Goal: Task Accomplishment & Management: Manage account settings

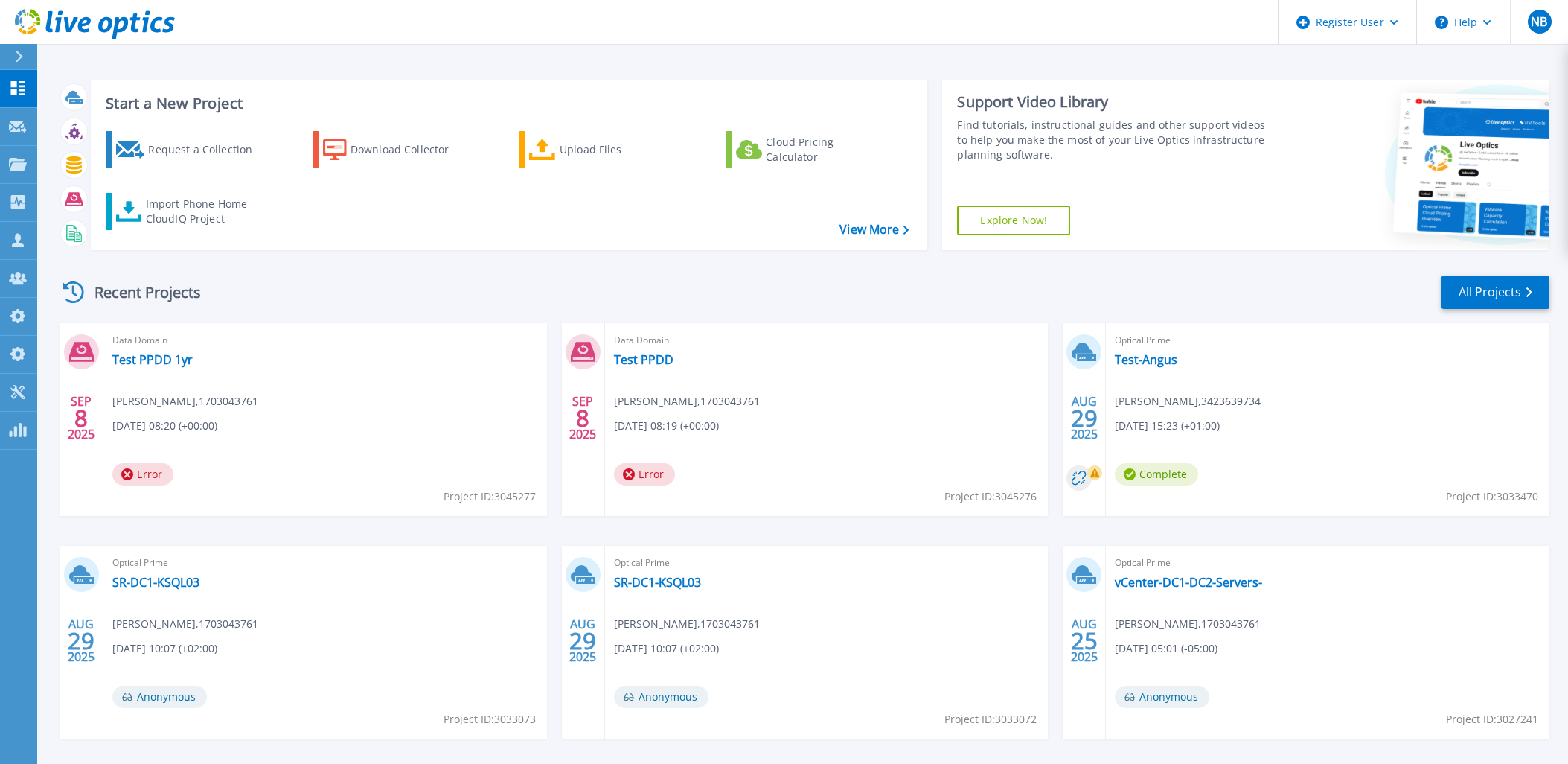
click at [176, 11] on header "Register User Help NB Dell Admin User Nick Buttimer Nick.Buttimer@dell.com 1703…" at bounding box center [784, 22] width 1568 height 45
click at [161, 16] on icon at bounding box center [95, 24] width 160 height 30
click at [28, 250] on link "Customers Customers" at bounding box center [18, 241] width 37 height 38
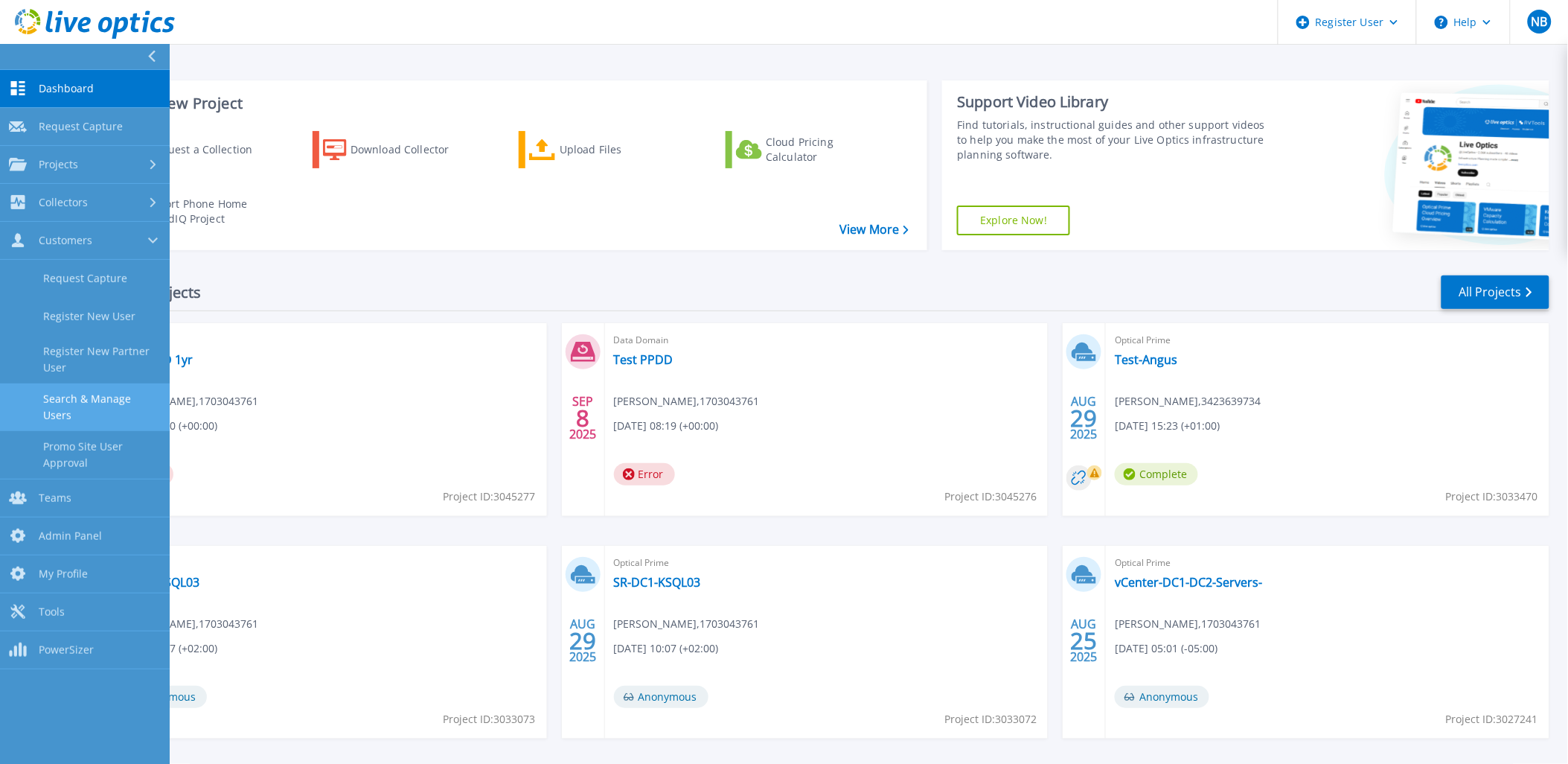
click at [111, 388] on link "Search & Manage Users" at bounding box center [85, 407] width 169 height 48
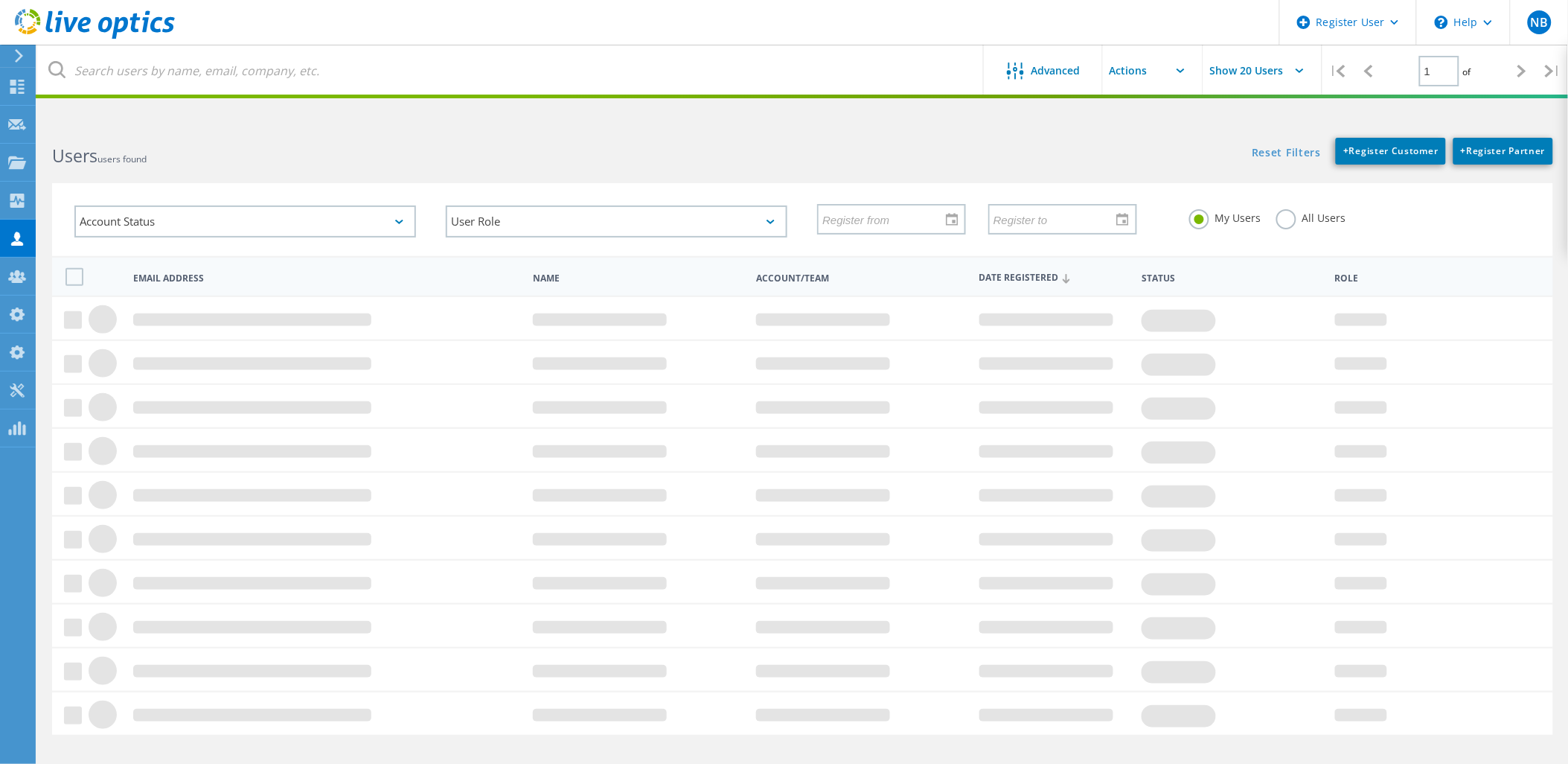
click at [229, 98] on html "Register User \n Help Explore Helpful Articles Contact Support NB Dell Admin Us…" at bounding box center [784, 409] width 1568 height 819
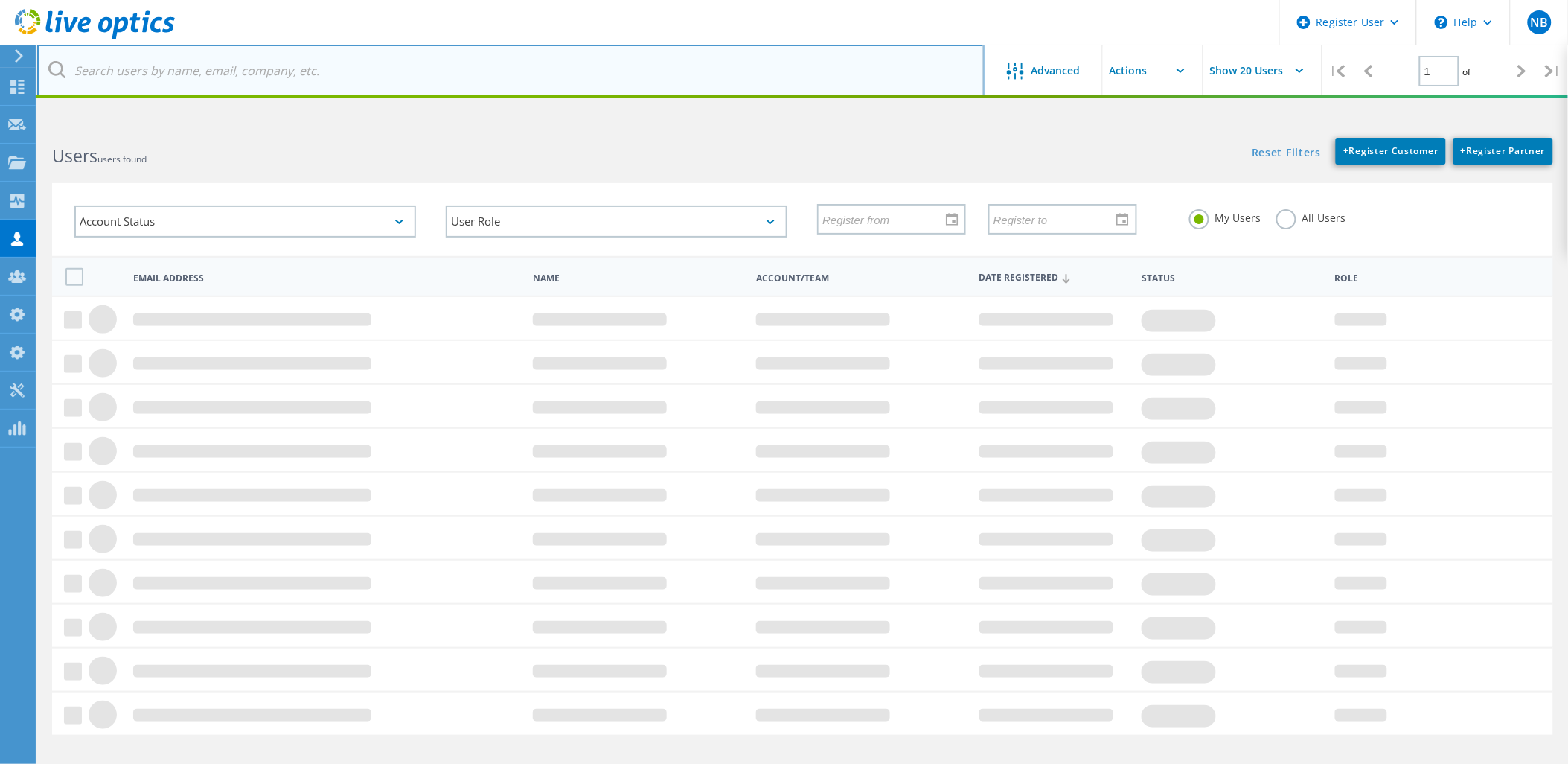
click at [234, 88] on input "text" at bounding box center [511, 70] width 947 height 52
paste input "[PERSON_NAME][EMAIL_ADDRESS][PERSON_NAME][DOMAIN_NAME]"
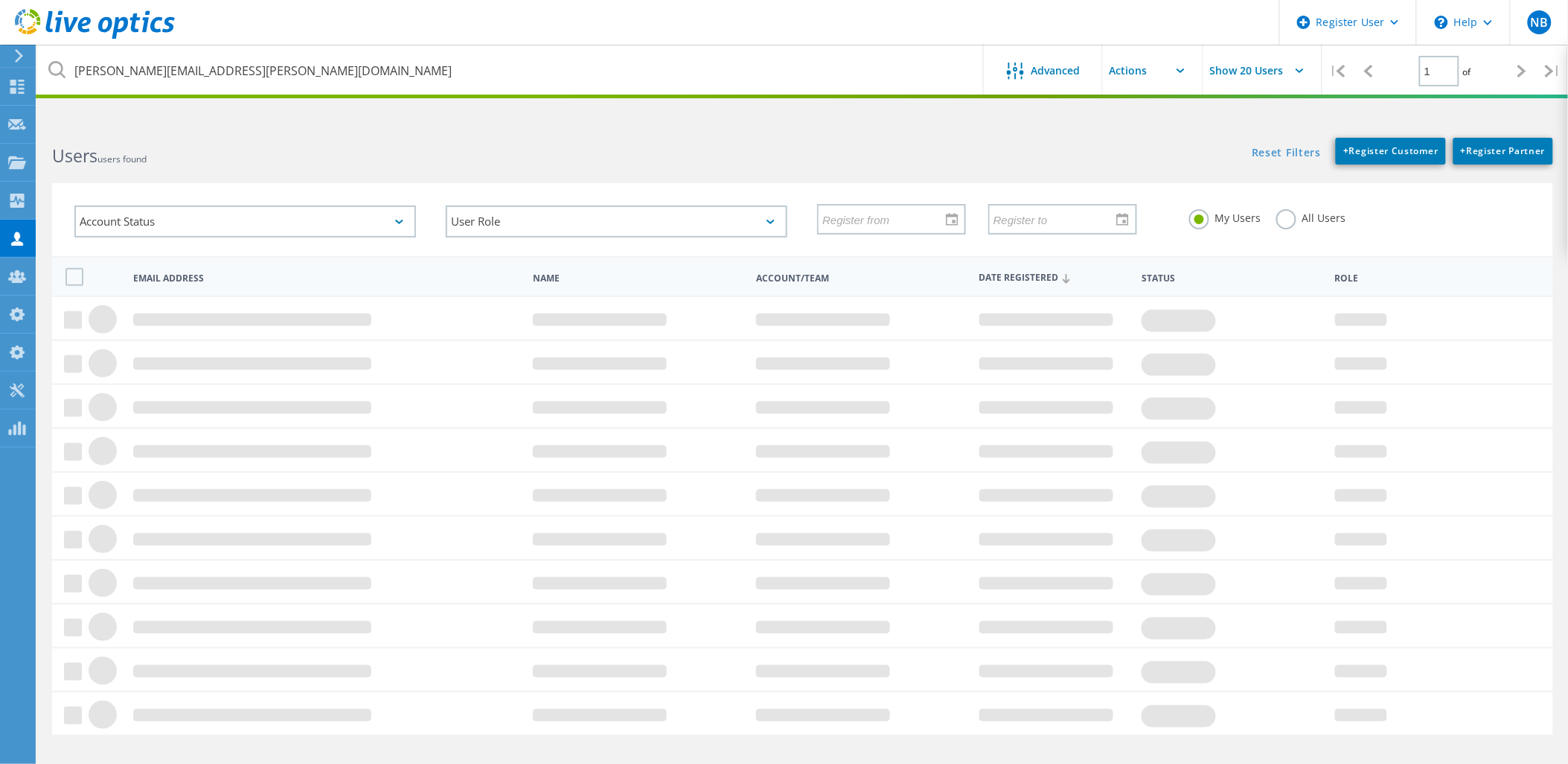
drag, startPoint x: 1268, startPoint y: 214, endPoint x: 1277, endPoint y: 210, distance: 9.8
click at [1269, 213] on div "My Users All Users" at bounding box center [1360, 218] width 371 height 55
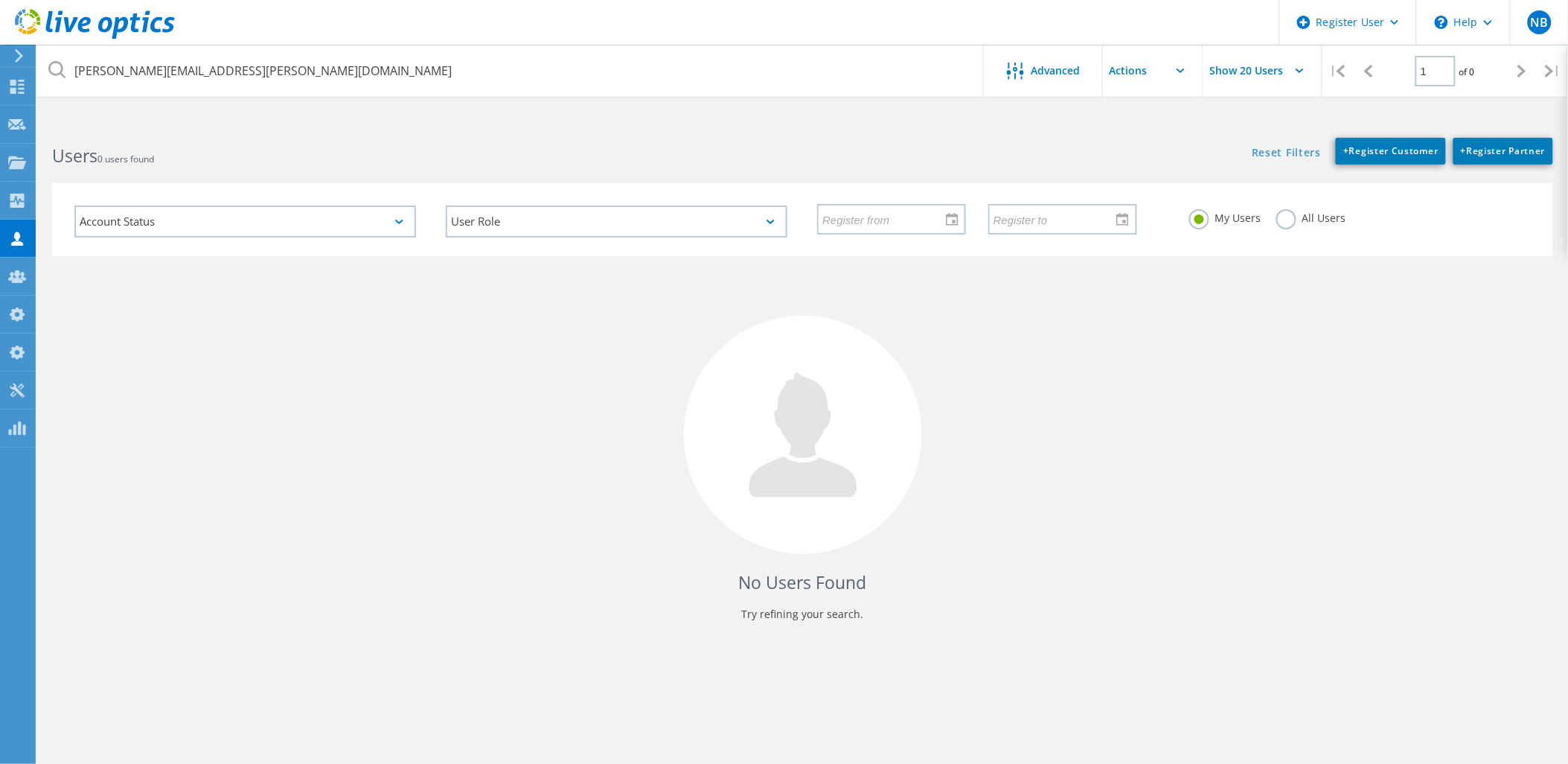
click at [1280, 211] on label "All Users" at bounding box center [1311, 216] width 70 height 14
click at [0, 0] on input "All Users" at bounding box center [0, 0] width 0 height 0
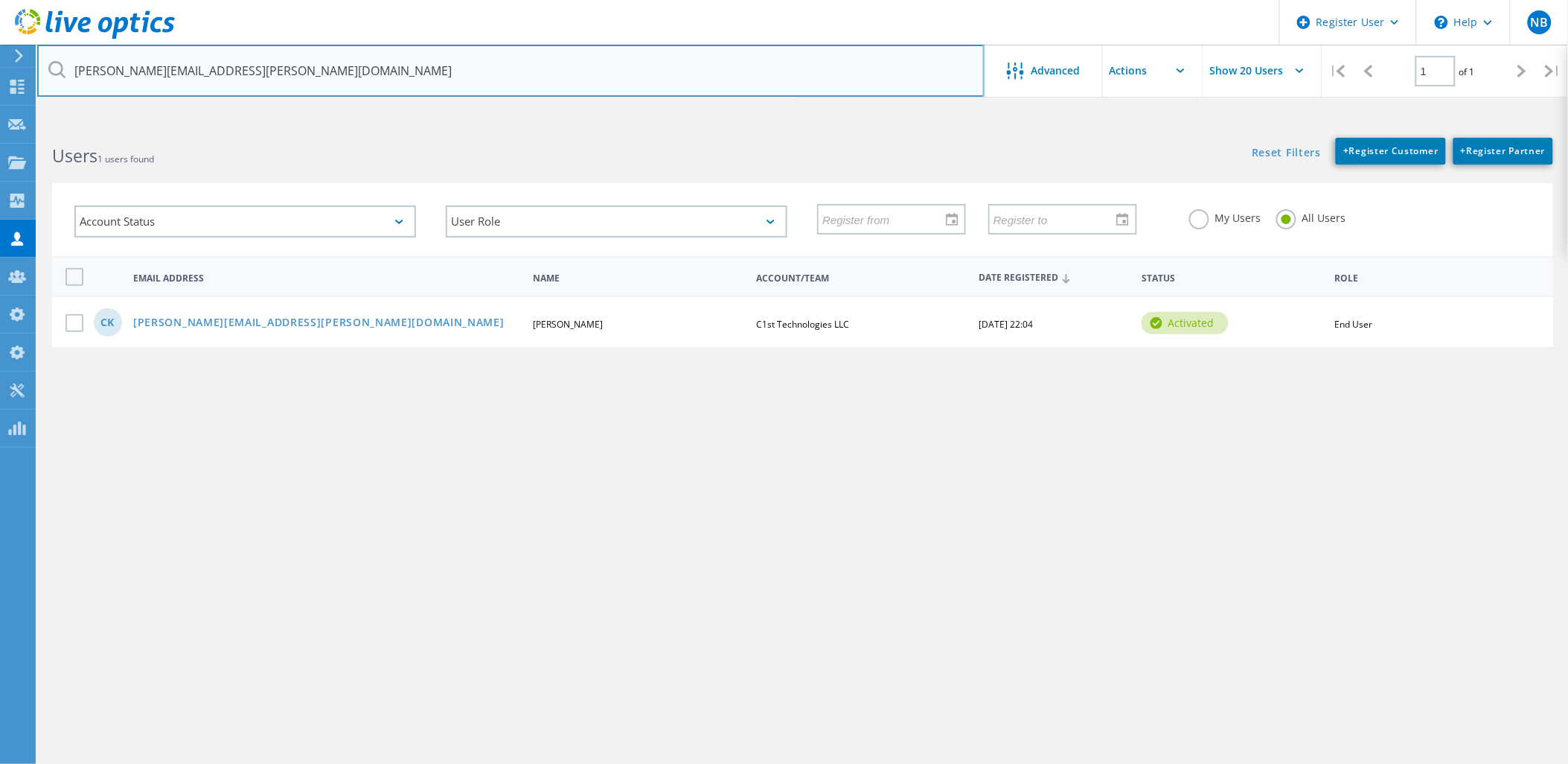
drag, startPoint x: 146, startPoint y: 75, endPoint x: 57, endPoint y: 79, distance: 89.1
click at [57, 79] on input "christine.kay@c1sttech.com" at bounding box center [511, 70] width 947 height 52
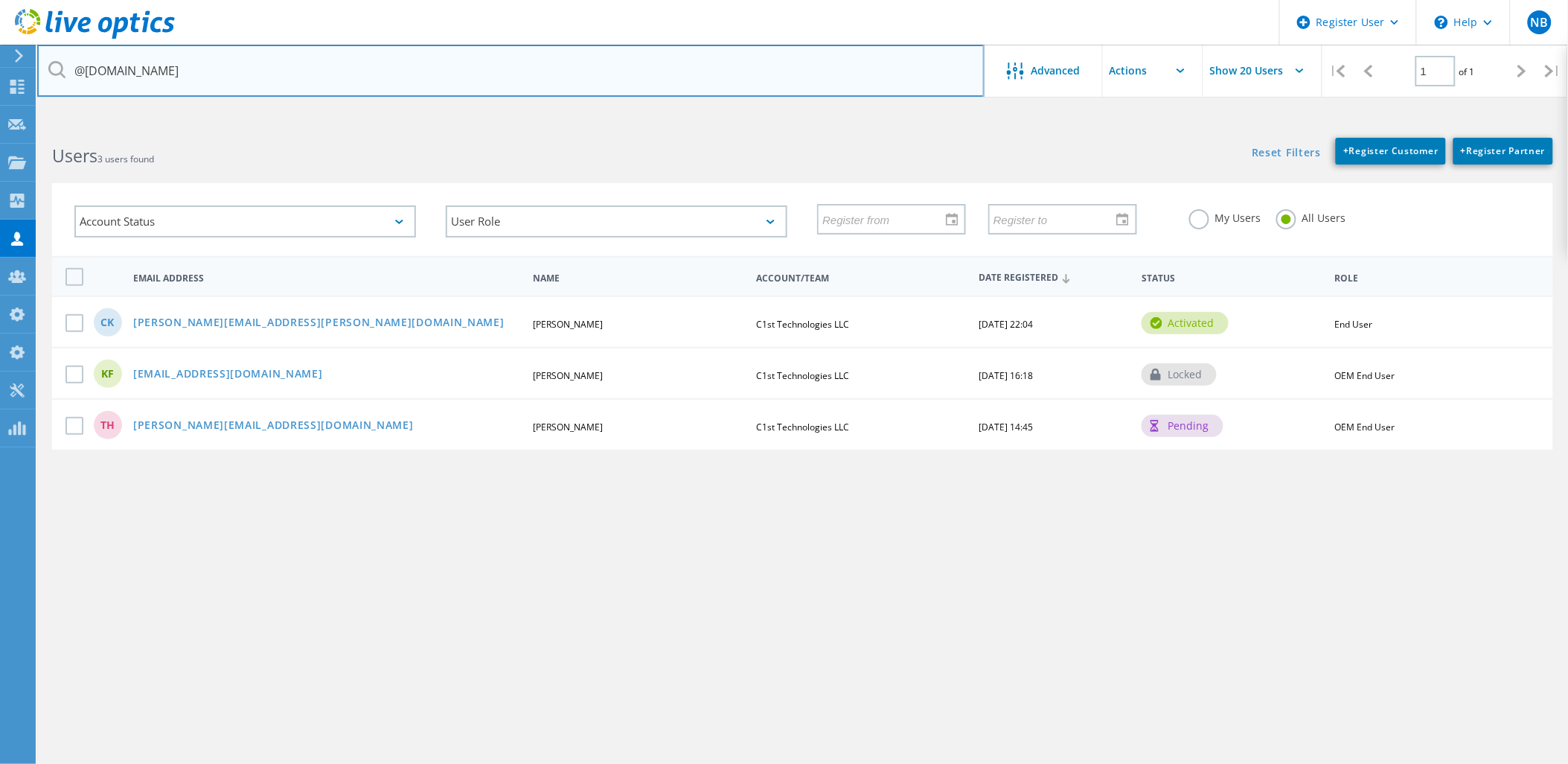
type input "@c1sttech.com"
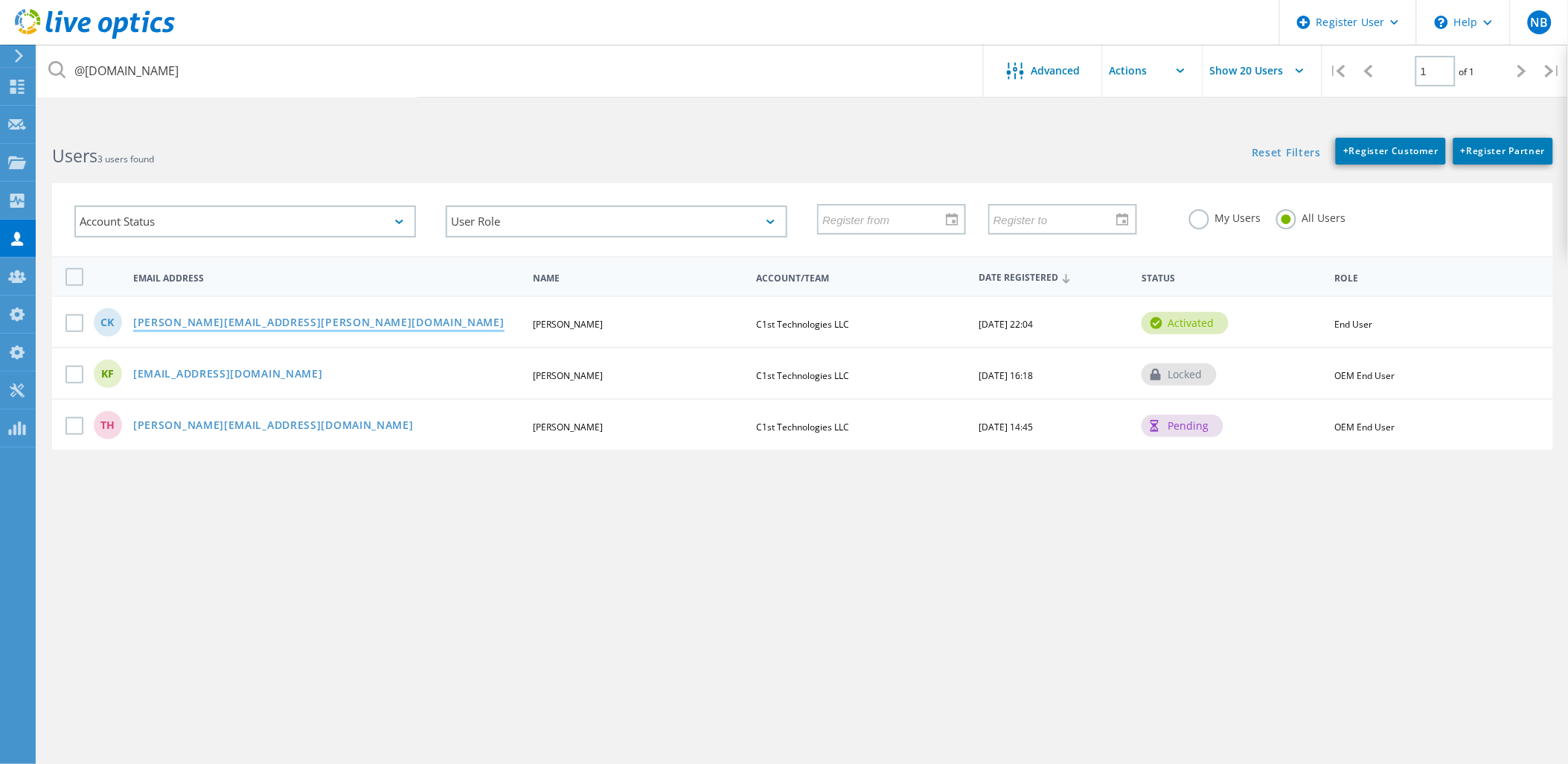
click at [239, 322] on link "Christine.kay@c1sttech.com" at bounding box center [319, 323] width 371 height 12
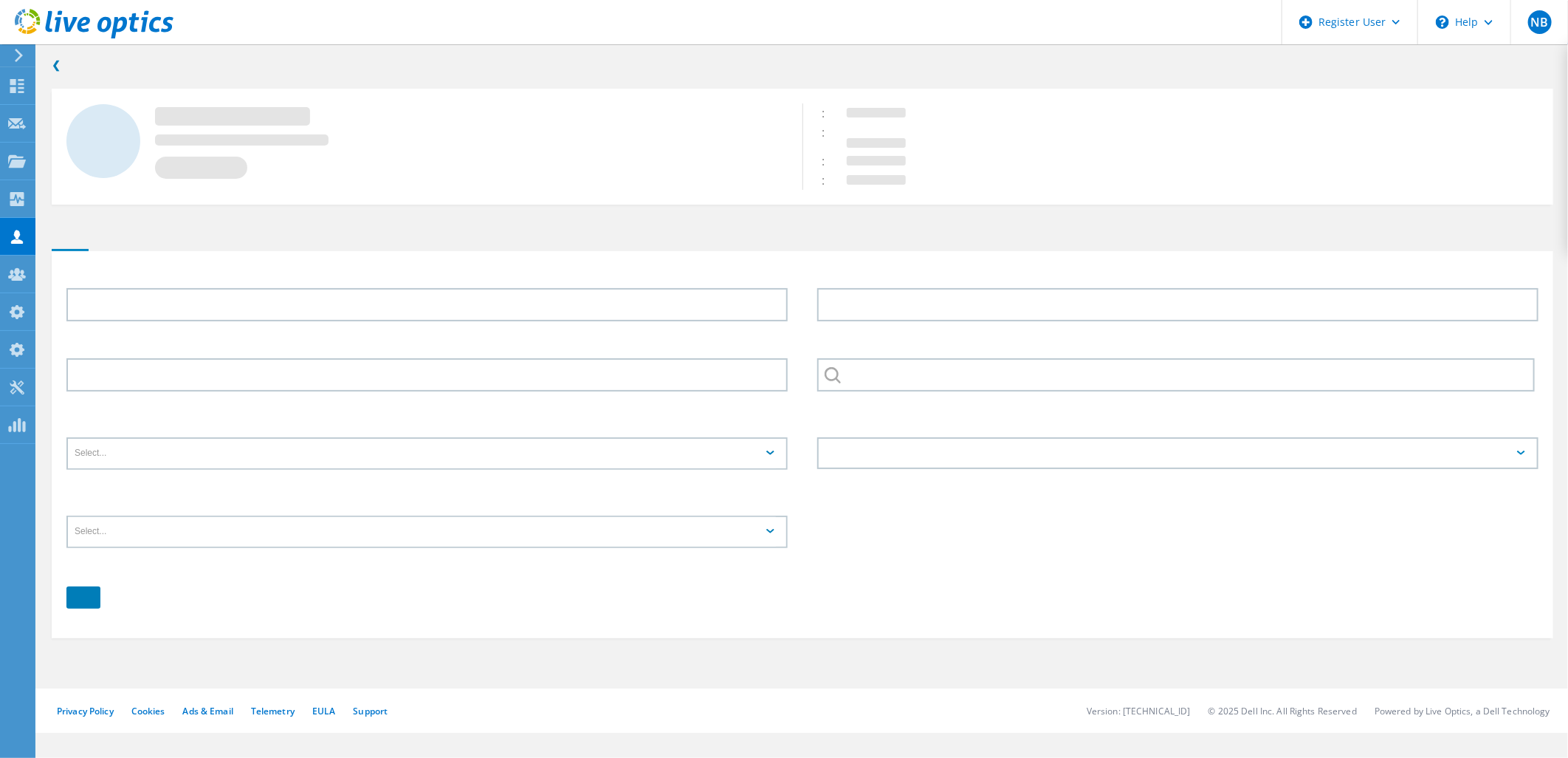
type input "Christine"
type input "Kay"
type input "C1st Technologies LLC"
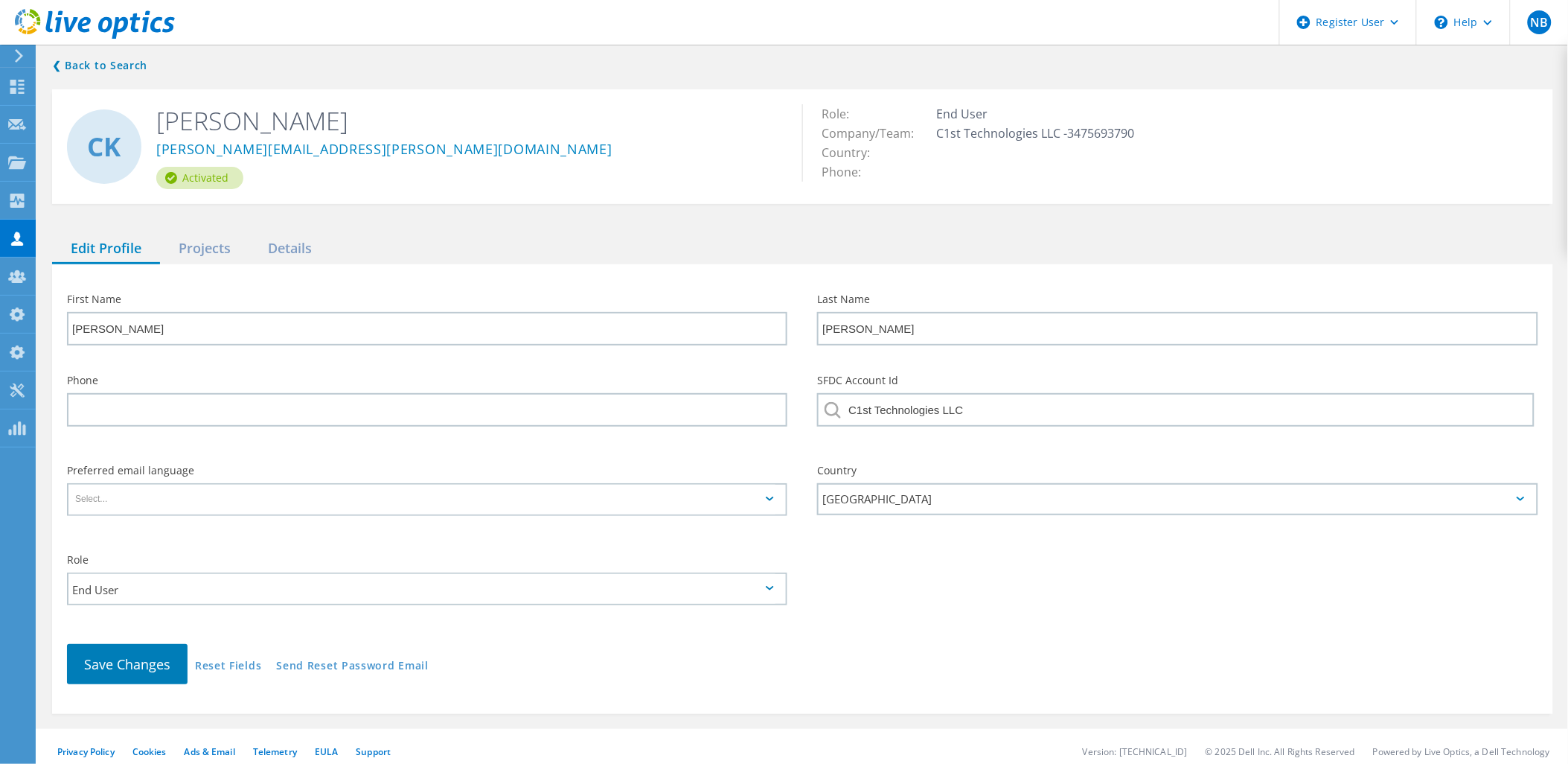
drag, startPoint x: 159, startPoint y: 597, endPoint x: 159, endPoint y: 588, distance: 9.0
click at [159, 591] on input "End User" at bounding box center [421, 588] width 707 height 30
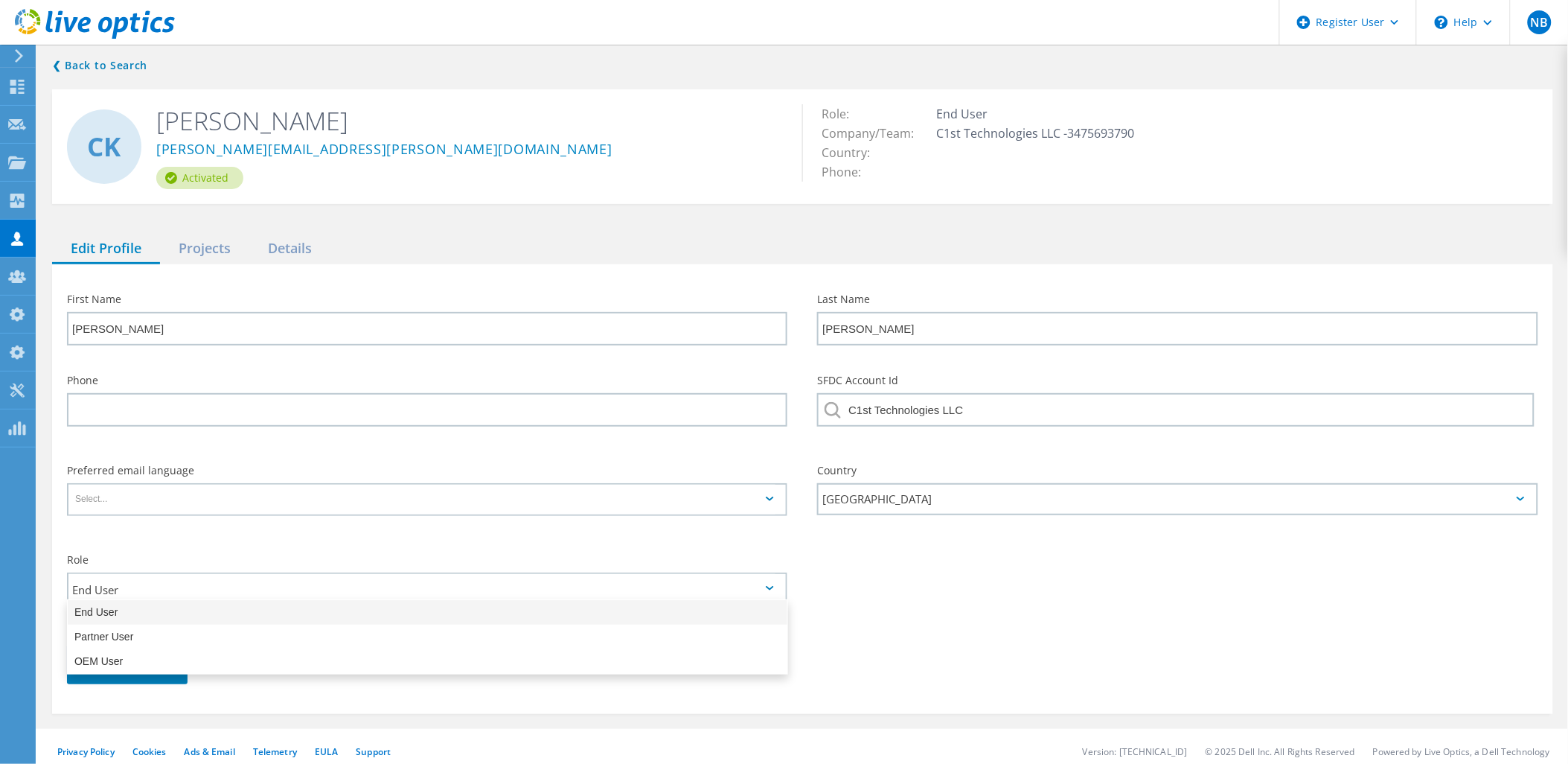
click at [153, 621] on div "End User" at bounding box center [427, 613] width 720 height 25
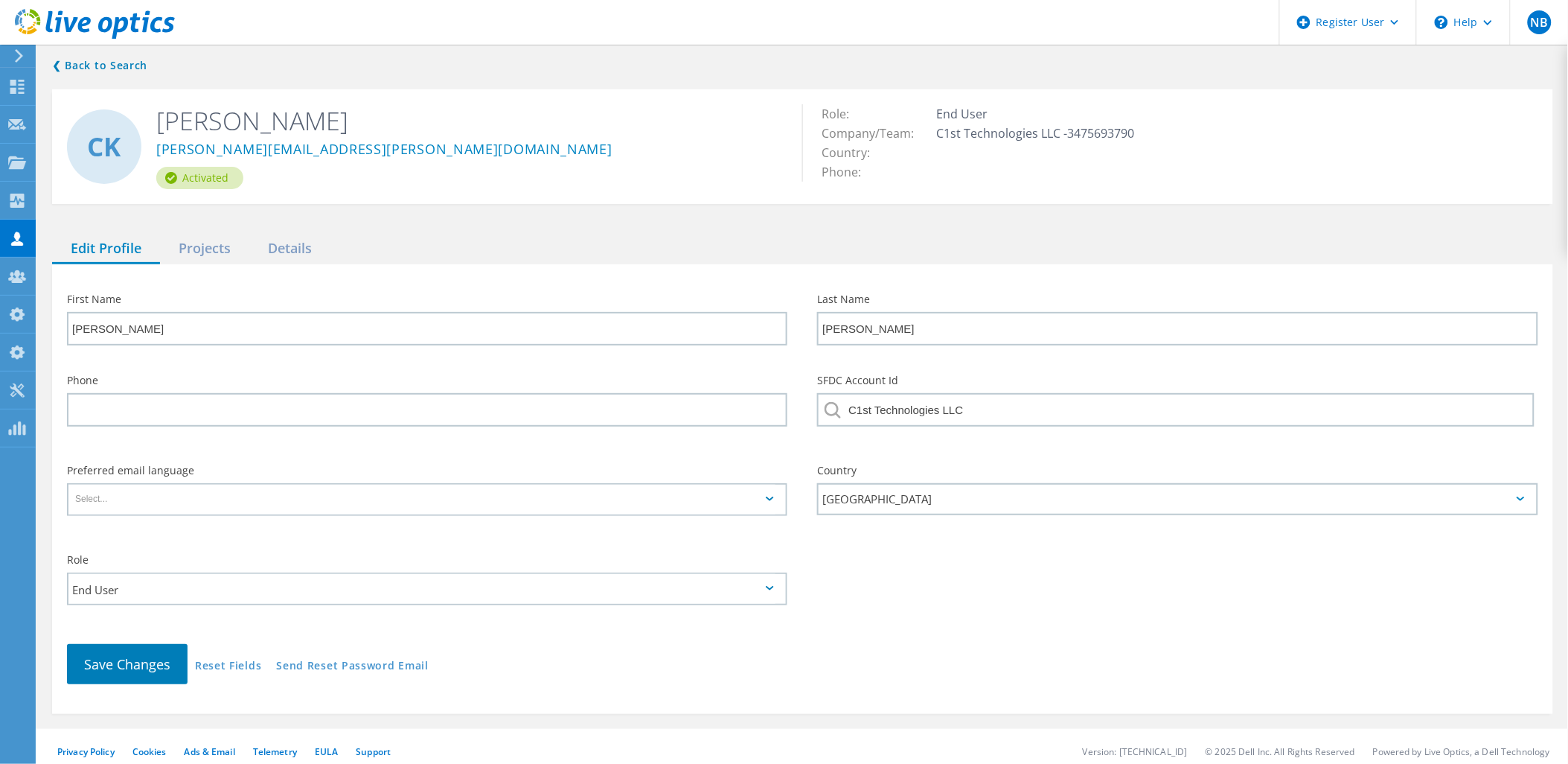
click at [145, 634] on div "Save Changes Reset Fields Send Reset Password Email" at bounding box center [803, 664] width 1500 height 70
click at [134, 587] on input "End User" at bounding box center [421, 588] width 707 height 30
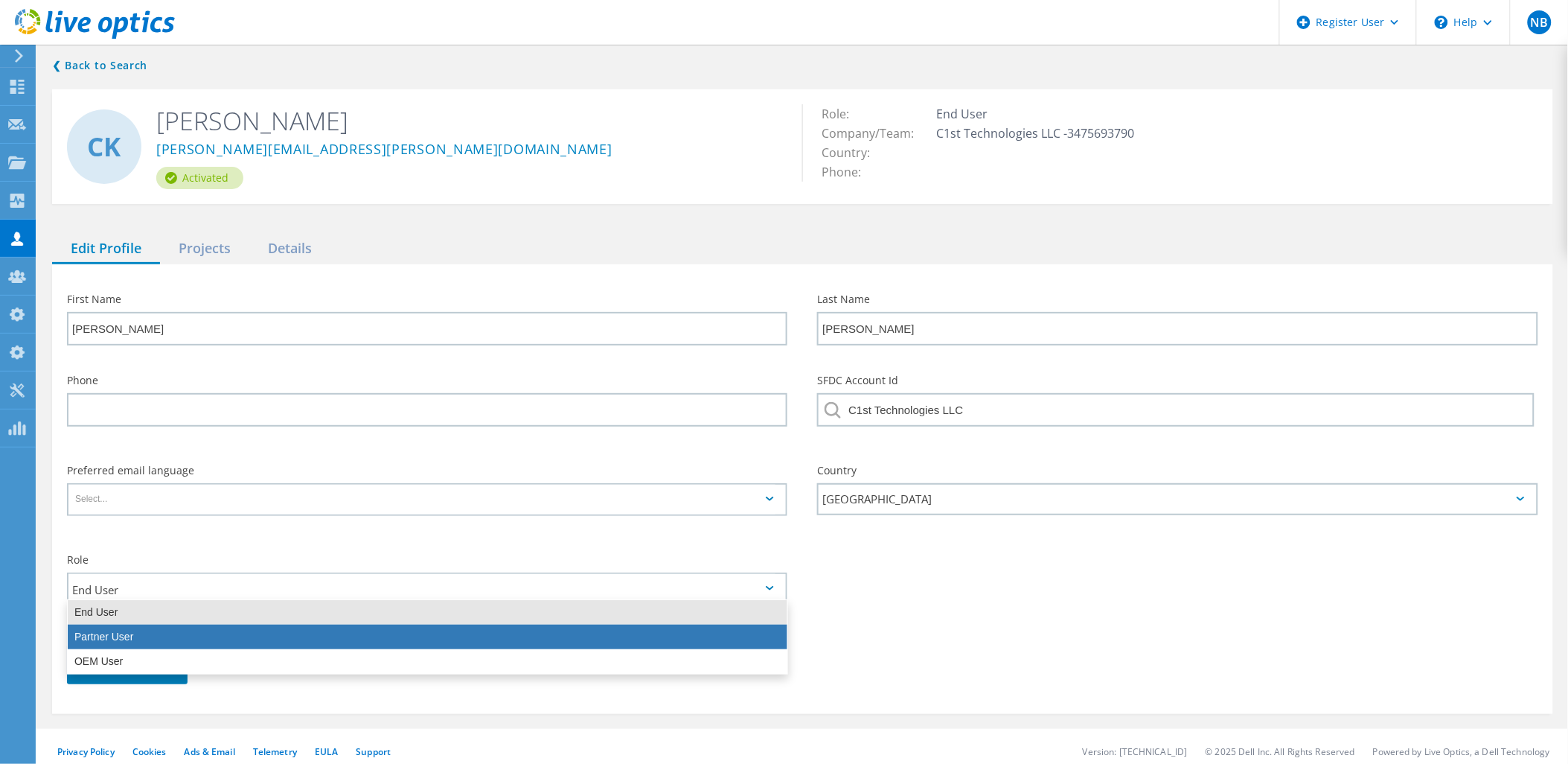
click at [134, 640] on div "Partner User" at bounding box center [427, 637] width 720 height 25
type input "Partner User"
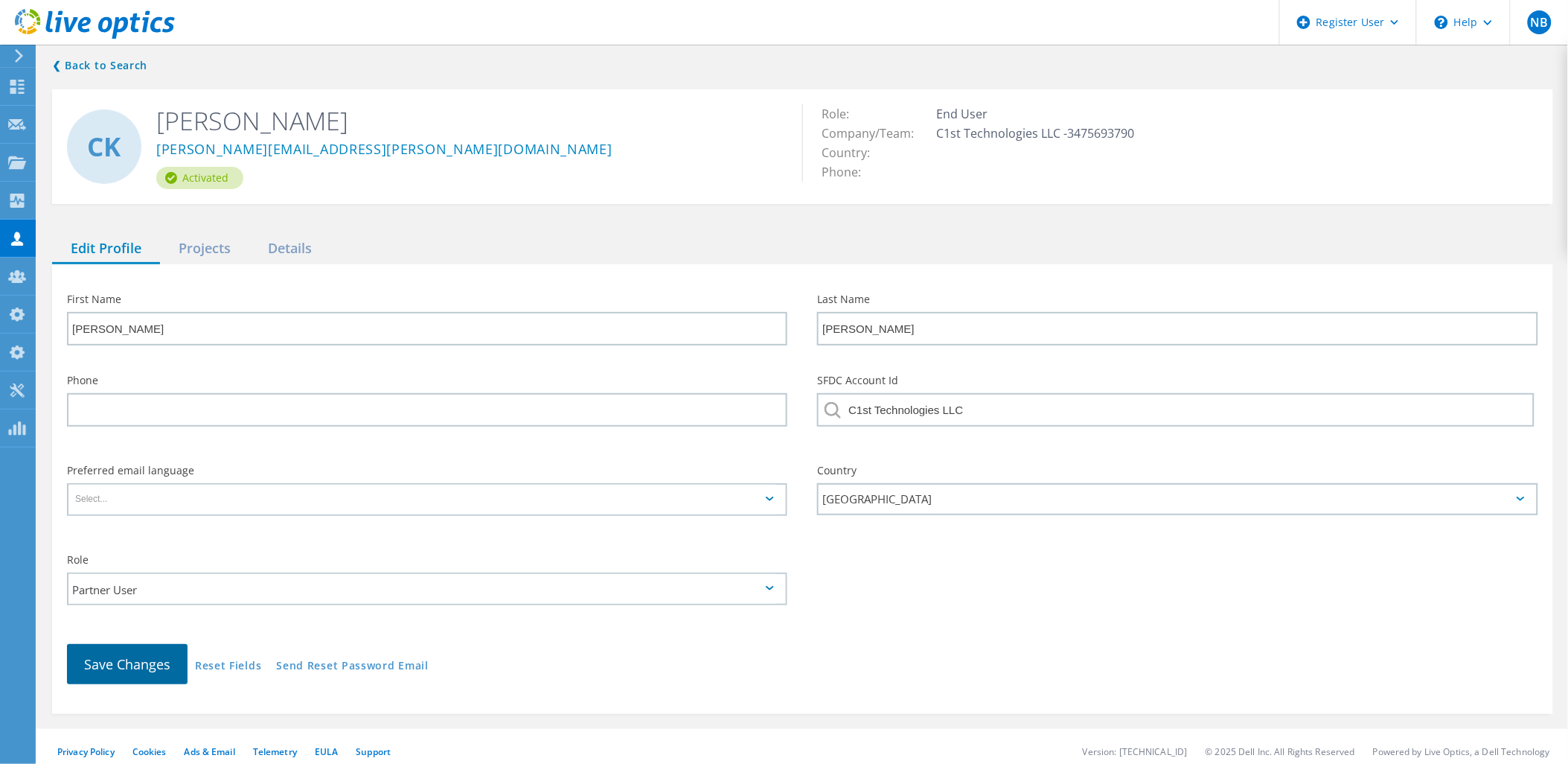
click at [134, 656] on span "Save Changes" at bounding box center [126, 664] width 87 height 18
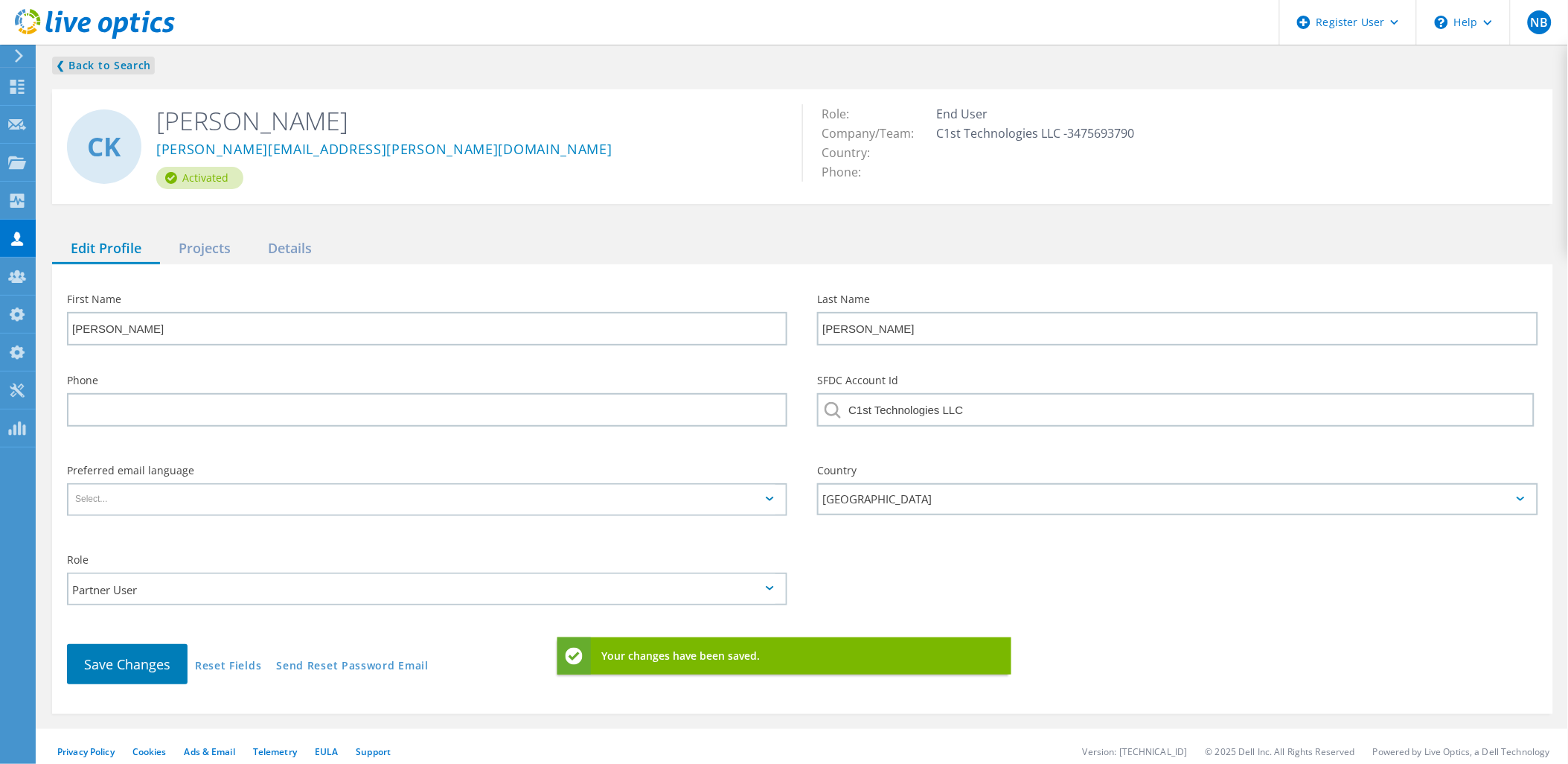
click at [131, 69] on link "❮ Back to Search" at bounding box center [104, 65] width 103 height 18
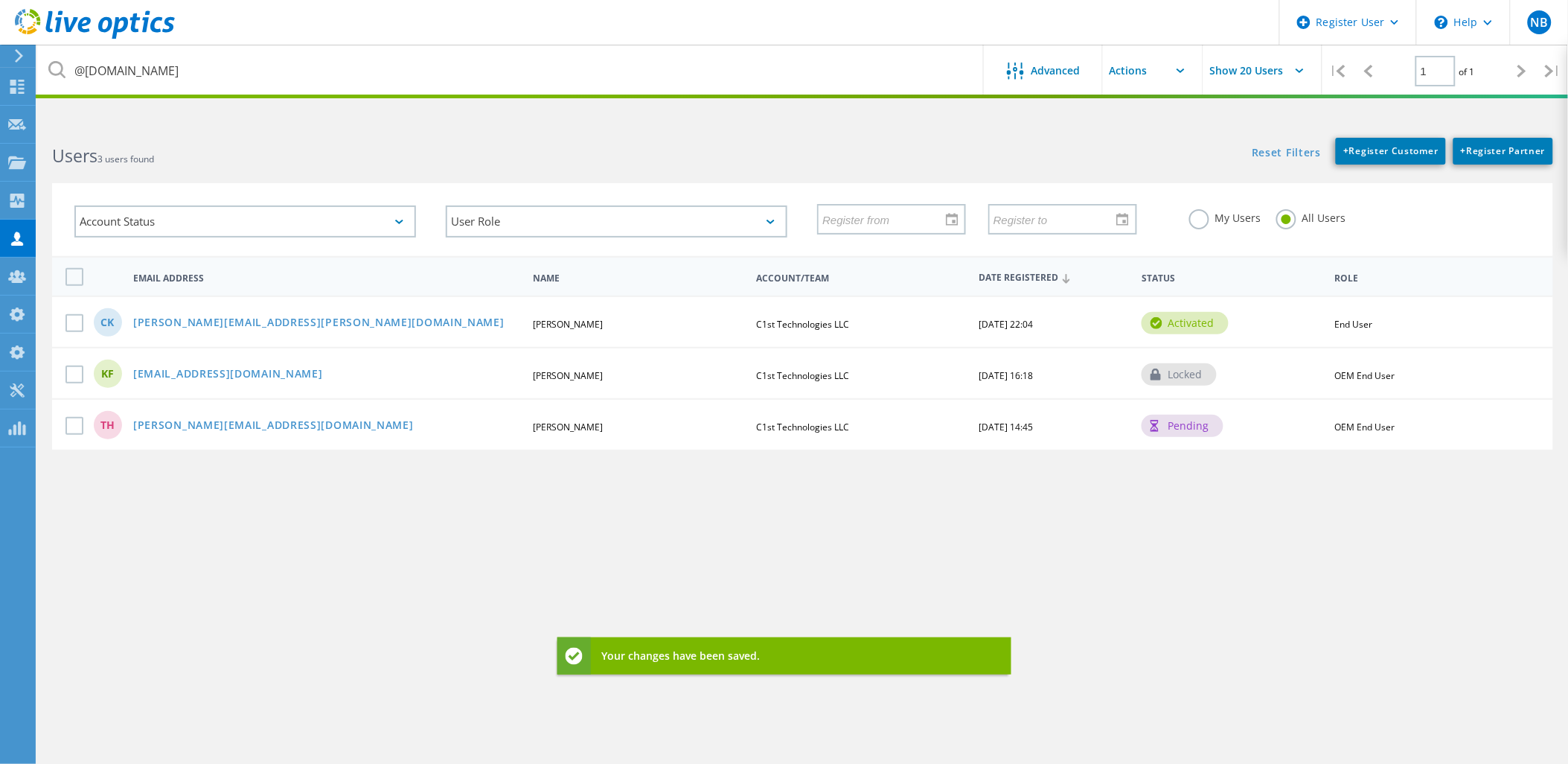
click at [158, 20] on icon at bounding box center [95, 24] width 160 height 30
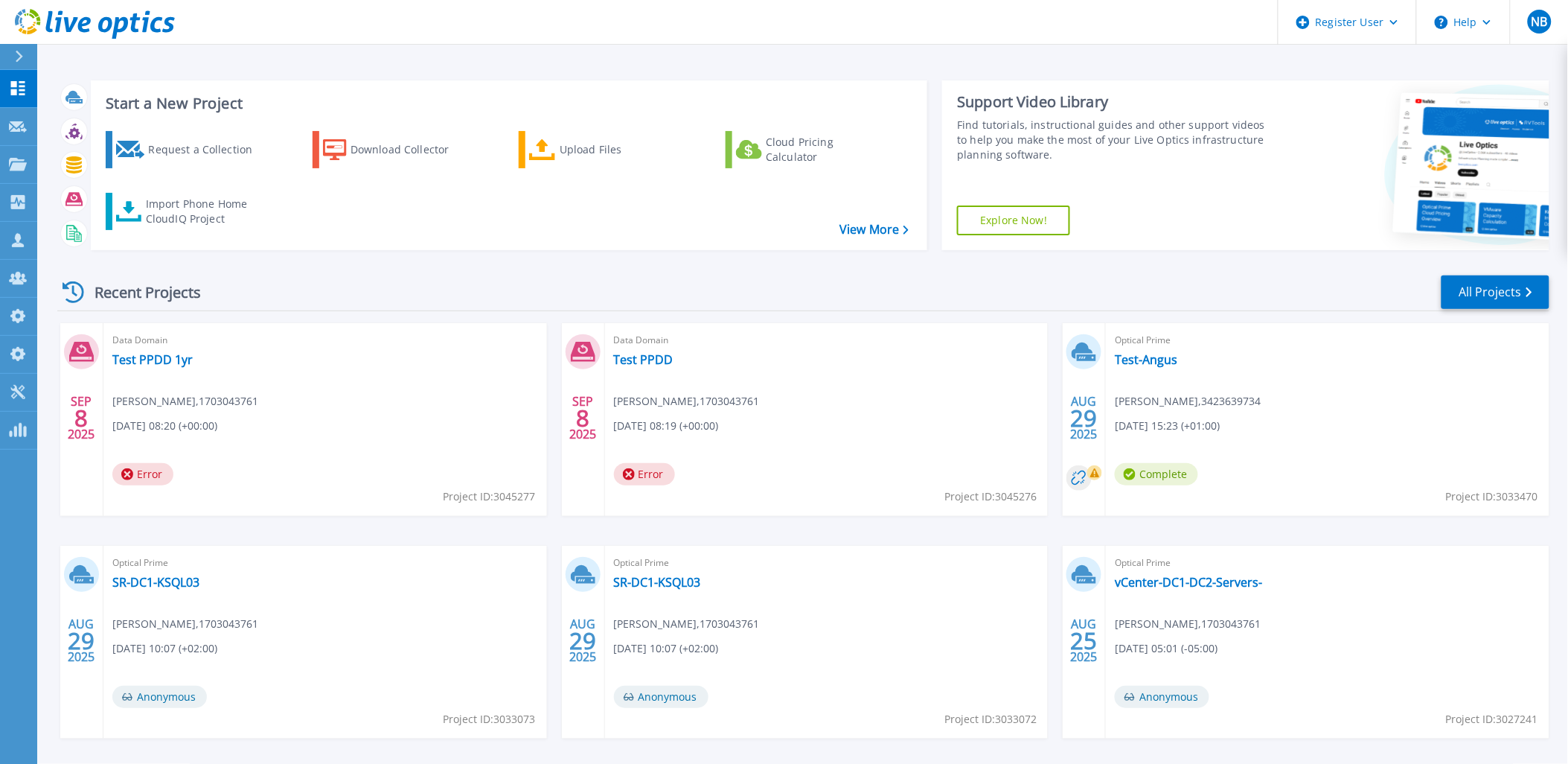
click at [105, 26] on icon at bounding box center [95, 24] width 160 height 30
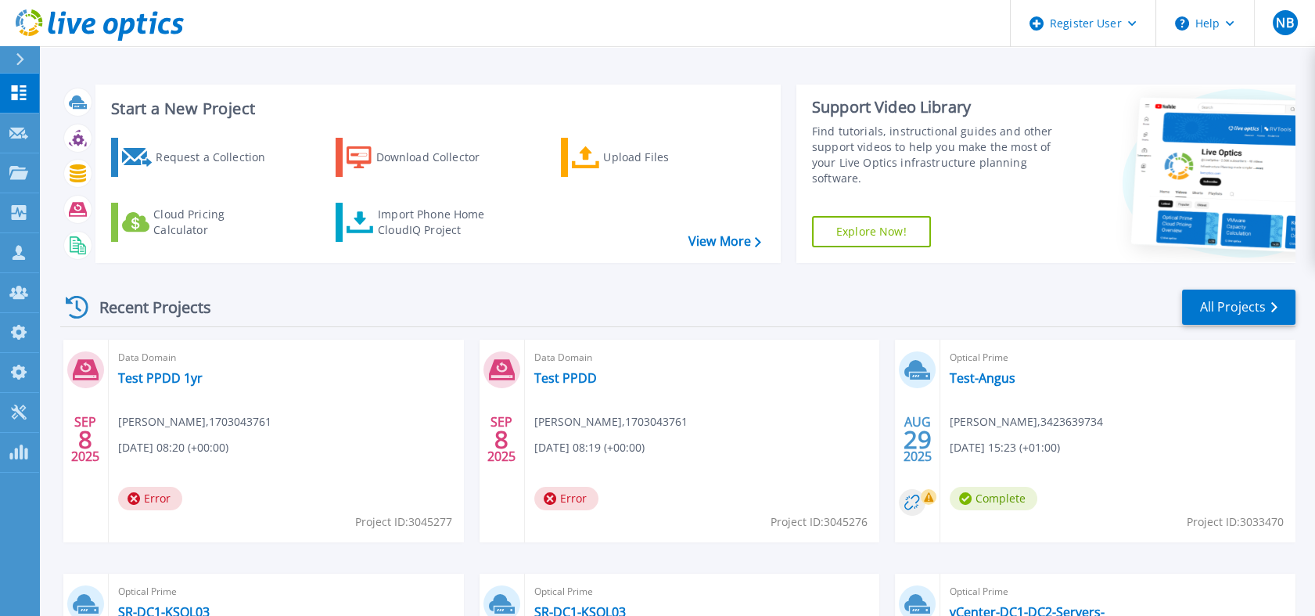
click at [102, 43] on link at bounding box center [92, 23] width 184 height 47
